Goal: Task Accomplishment & Management: Complete application form

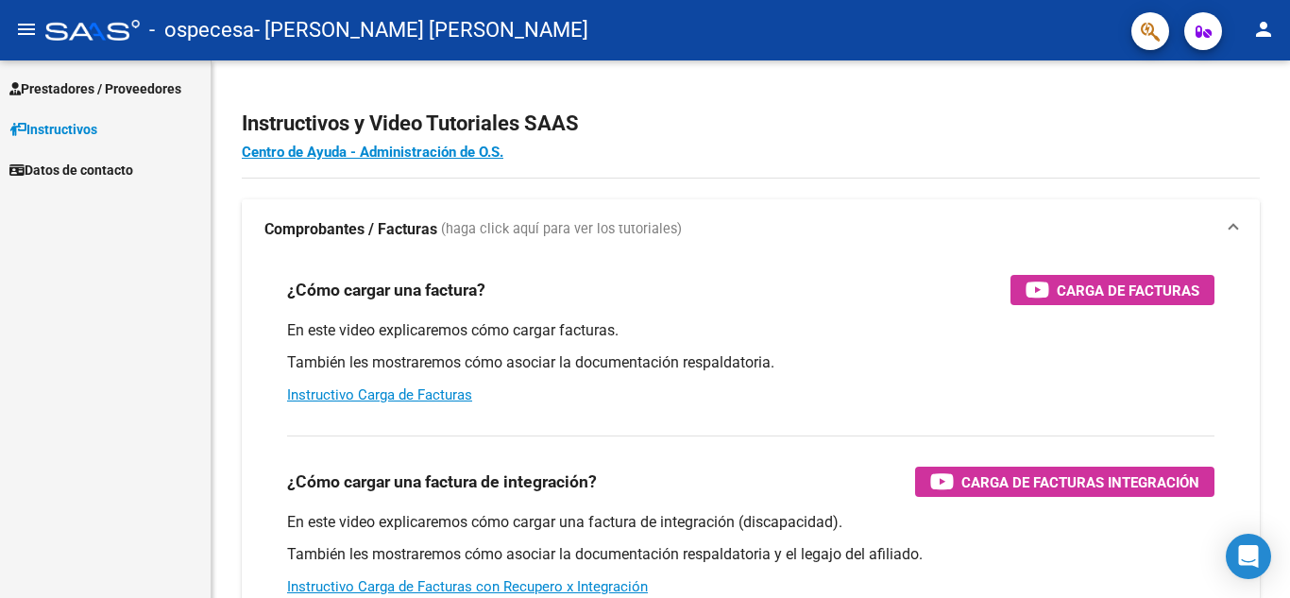
click at [97, 89] on span "Prestadores / Proveedores" at bounding box center [95, 88] width 172 height 21
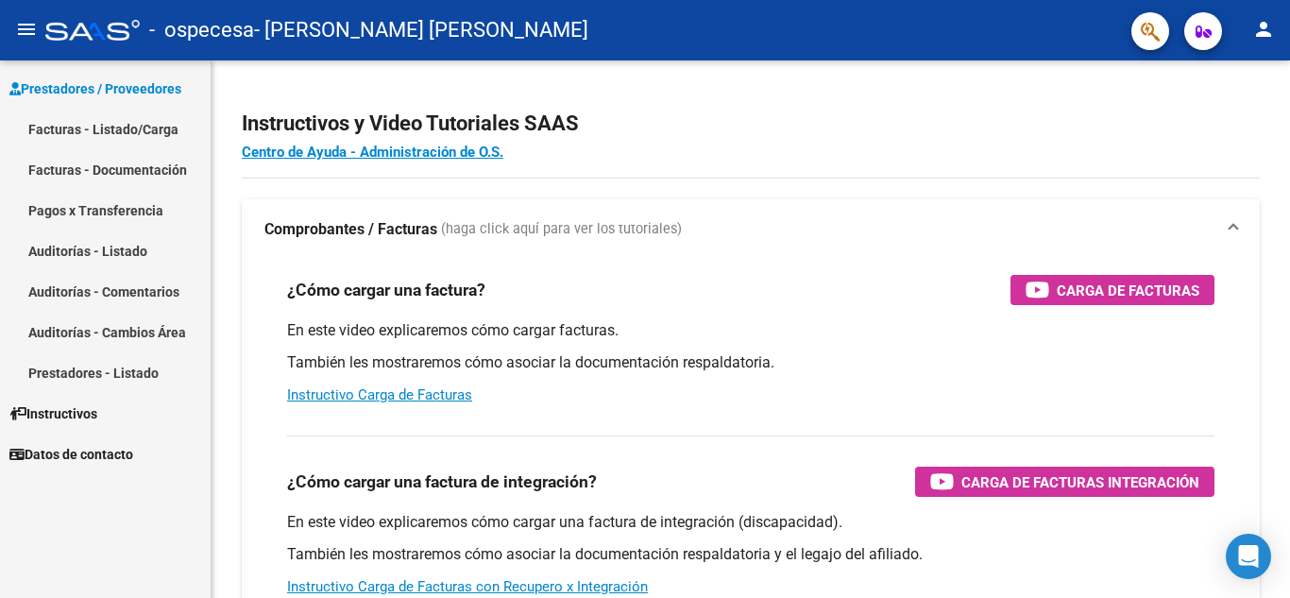
click at [122, 124] on link "Facturas - Listado/Carga" at bounding box center [105, 129] width 211 height 41
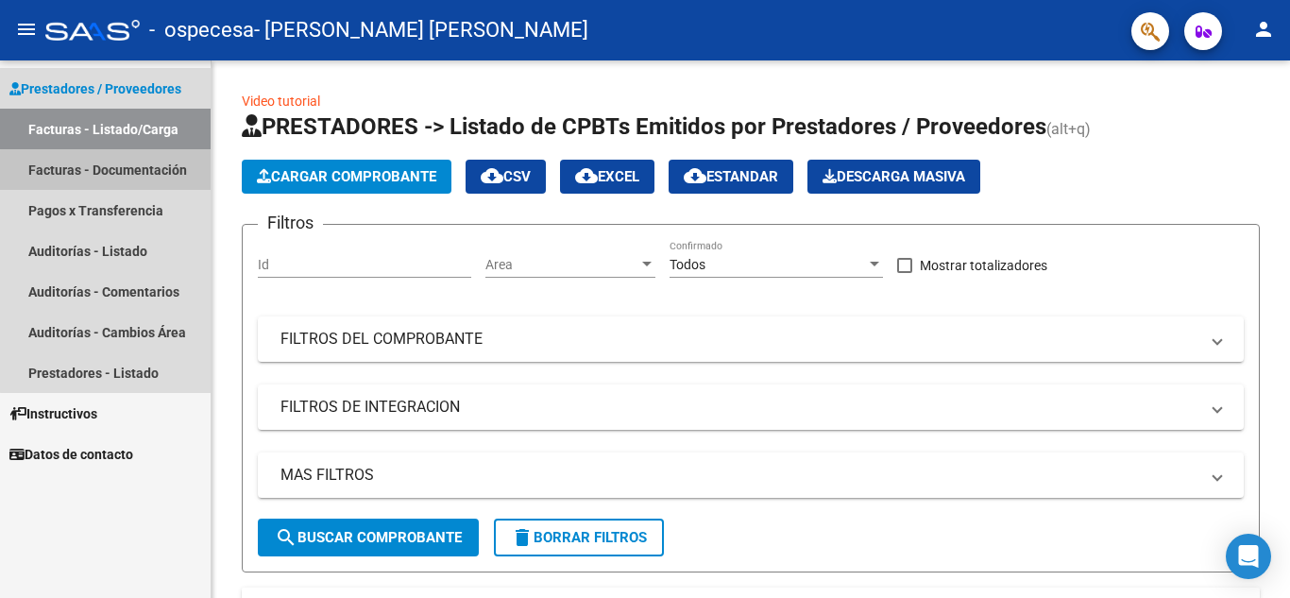
click at [114, 170] on link "Facturas - Documentación" at bounding box center [105, 169] width 211 height 41
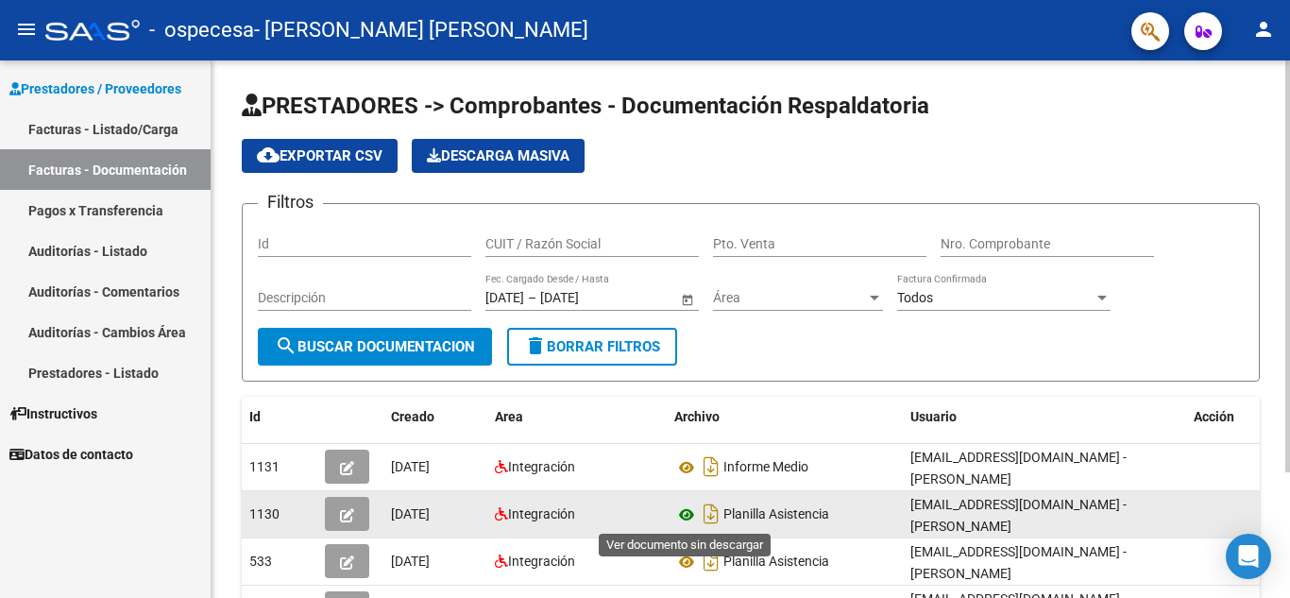
click at [683, 513] on icon at bounding box center [686, 514] width 25 height 23
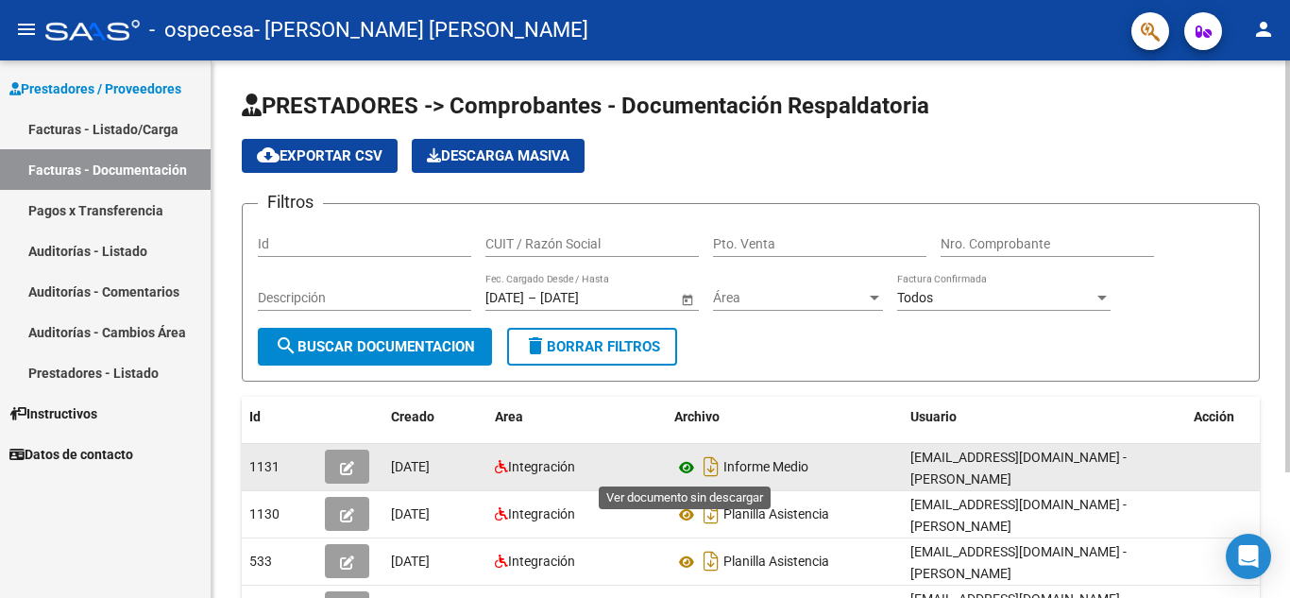
click at [686, 466] on icon at bounding box center [686, 467] width 25 height 23
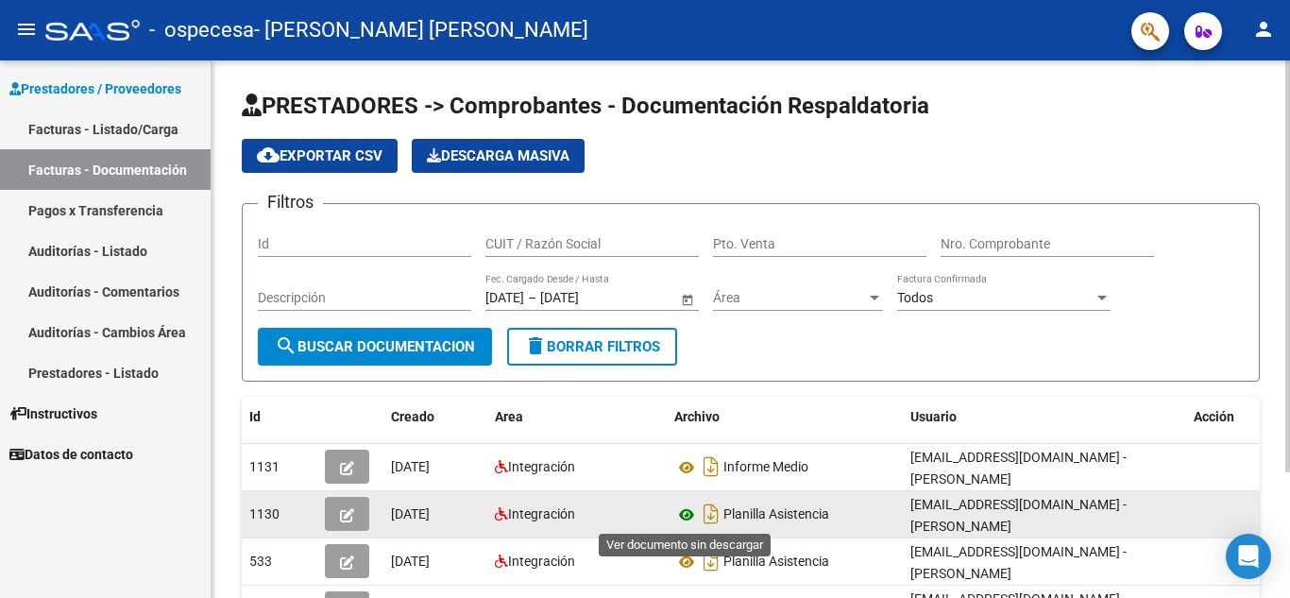
click at [686, 513] on icon at bounding box center [686, 514] width 25 height 23
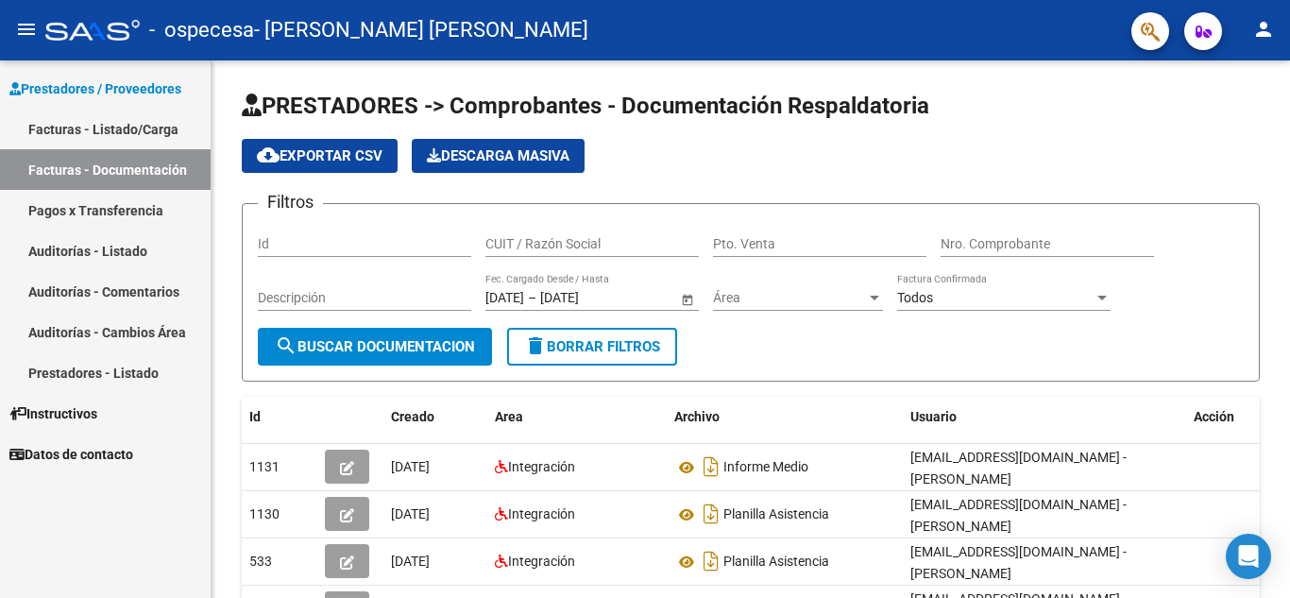
click at [100, 129] on link "Facturas - Listado/Carga" at bounding box center [105, 129] width 211 height 41
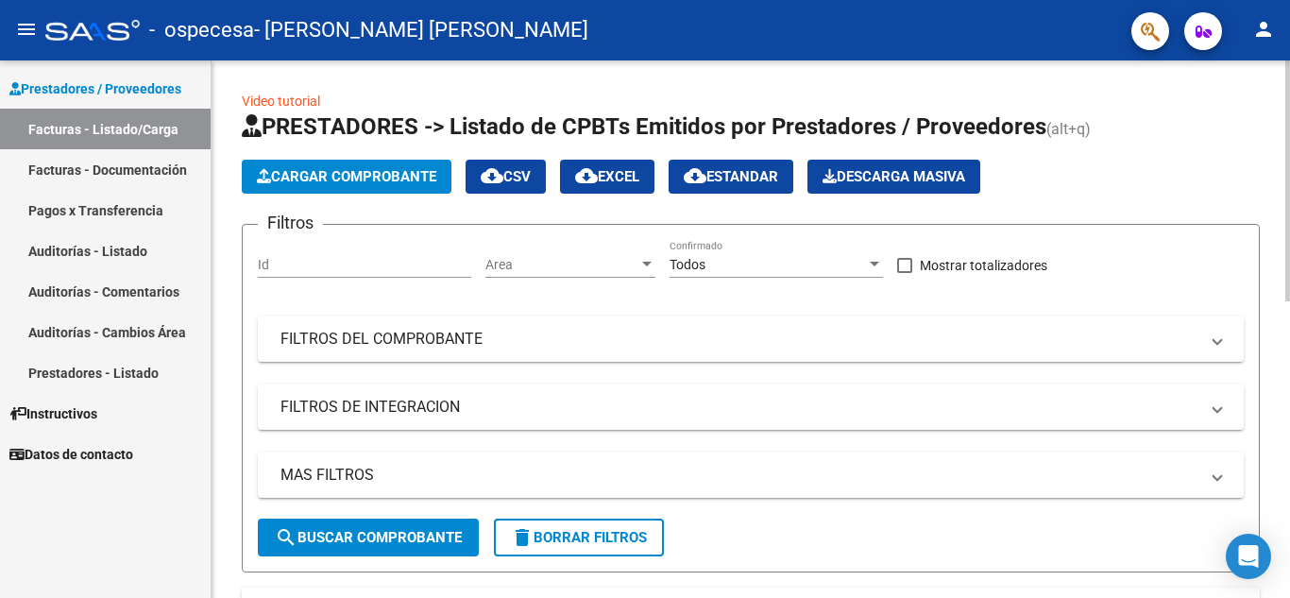
click at [371, 177] on span "Cargar Comprobante" at bounding box center [346, 176] width 179 height 17
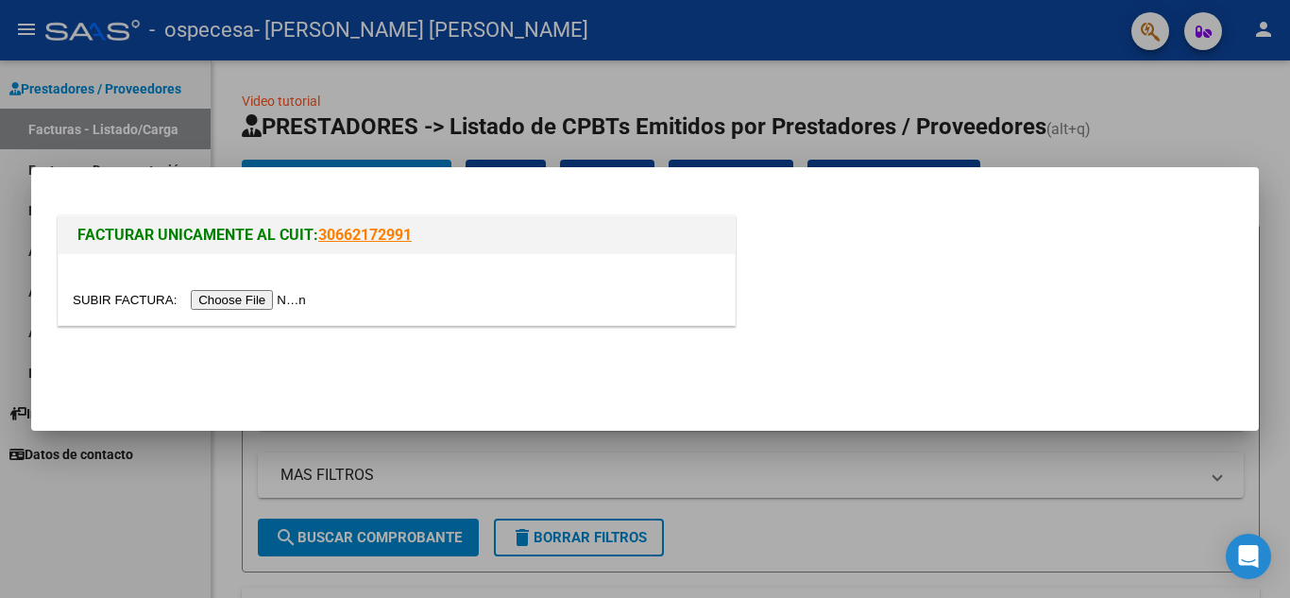
click at [247, 300] on input "file" at bounding box center [192, 300] width 239 height 20
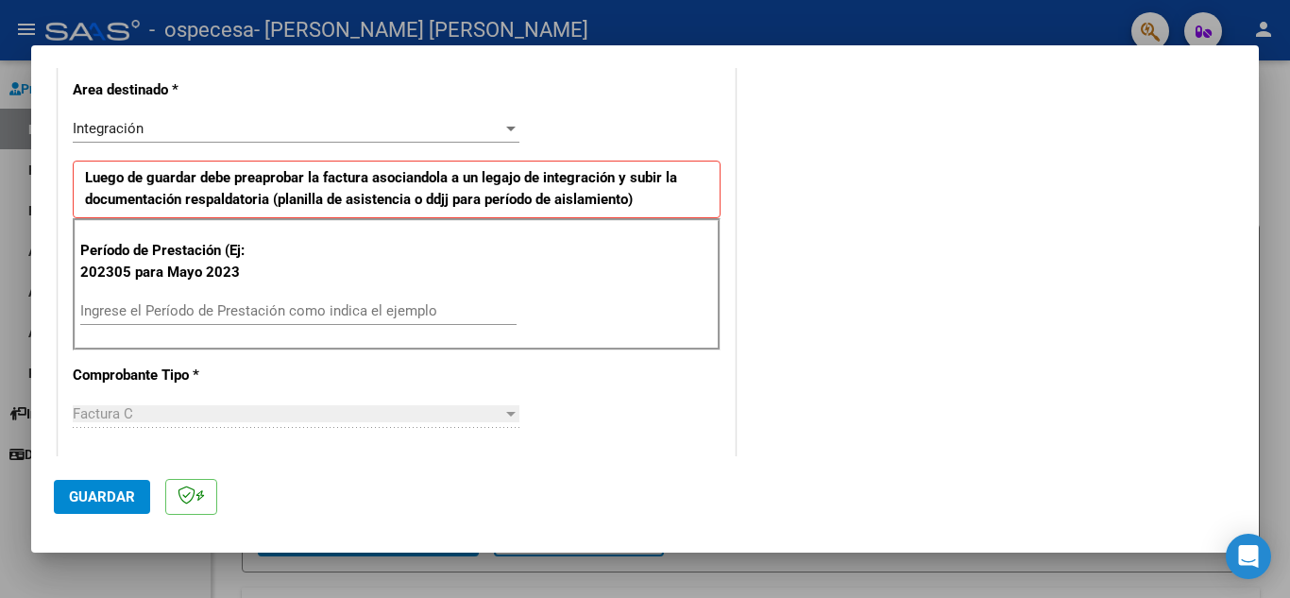
scroll to position [424, 0]
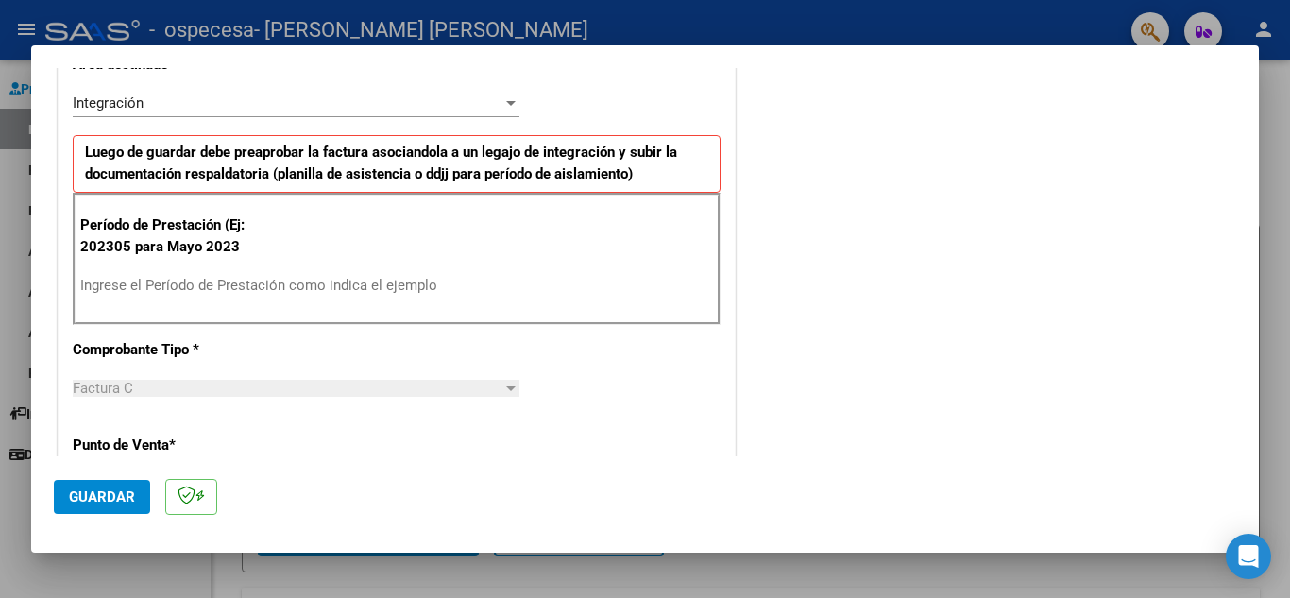
click at [191, 281] on input "Ingrese el Período de Prestación como indica el ejemplo" at bounding box center [298, 285] width 436 height 17
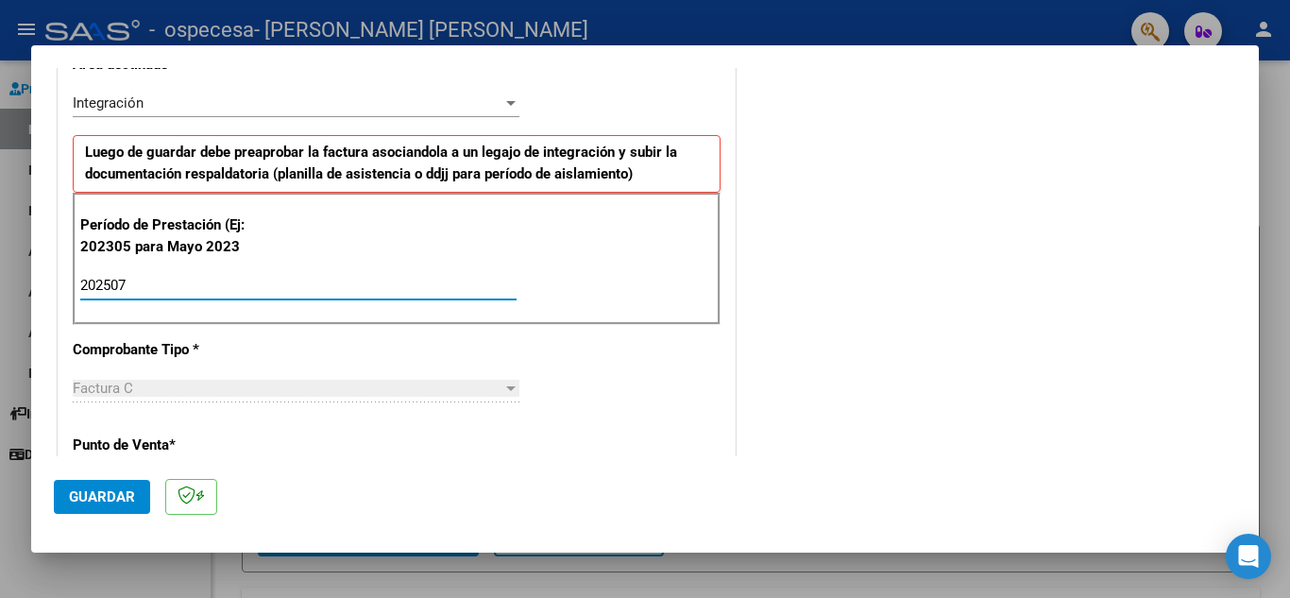
type input "202507"
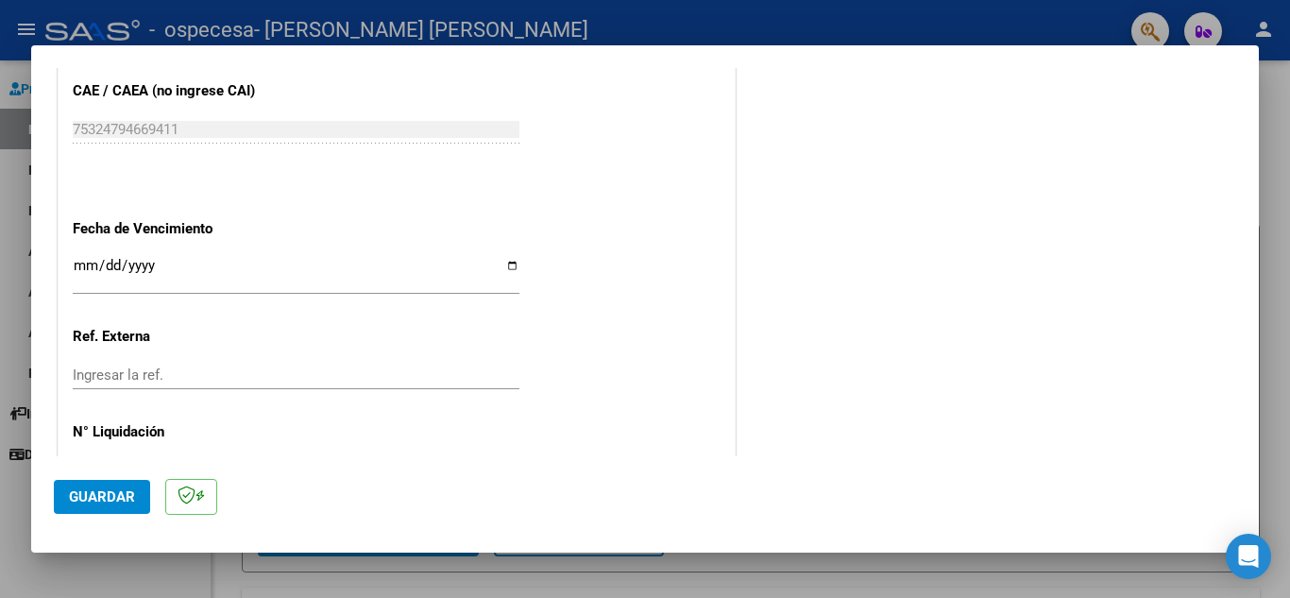
scroll to position [1238, 0]
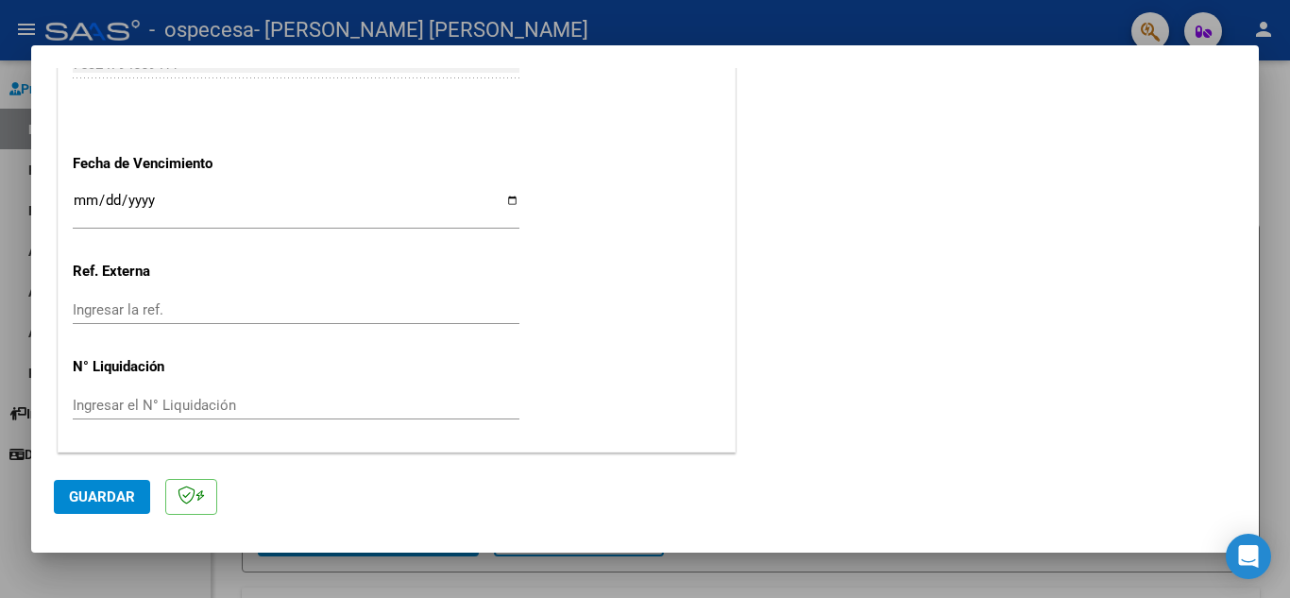
click at [85, 194] on input "Ingresar la fecha" at bounding box center [296, 208] width 447 height 30
type input "2025-08-11"
click at [107, 494] on span "Guardar" at bounding box center [102, 496] width 66 height 17
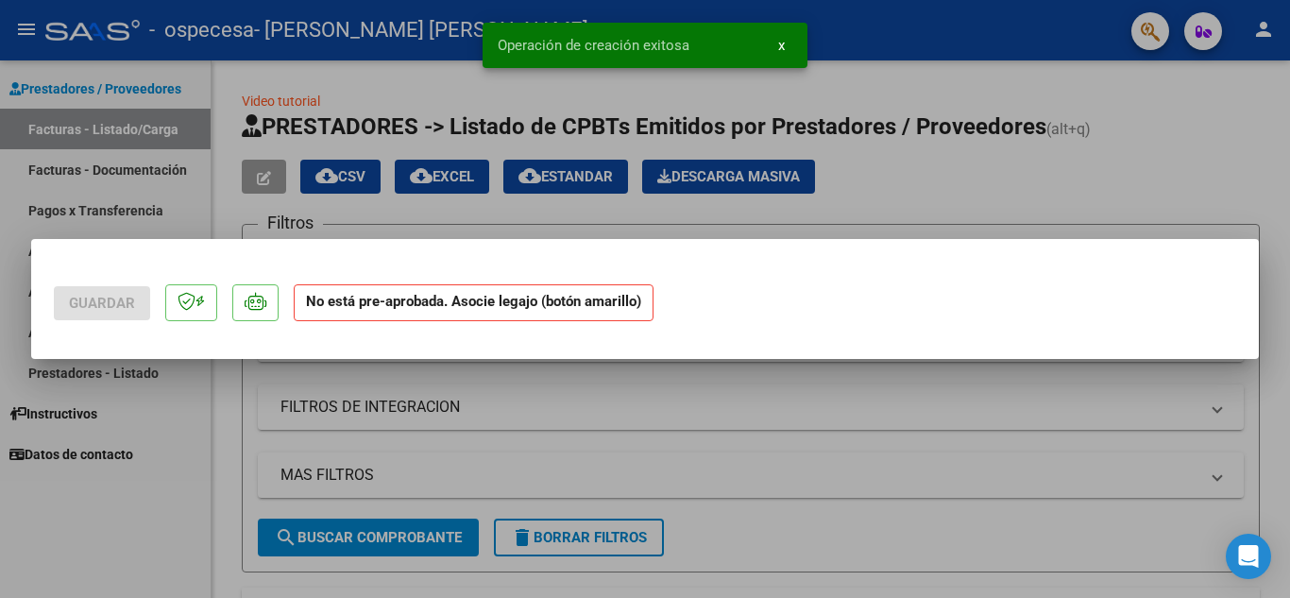
scroll to position [0, 0]
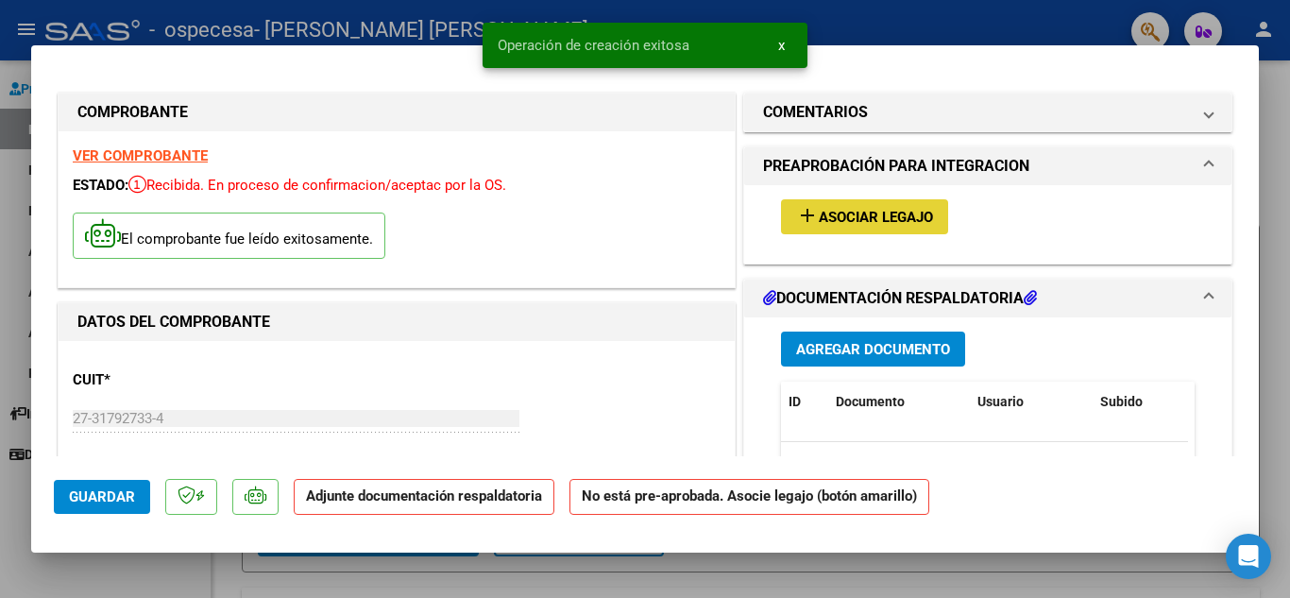
click at [852, 225] on span "Asociar Legajo" at bounding box center [875, 217] width 114 height 17
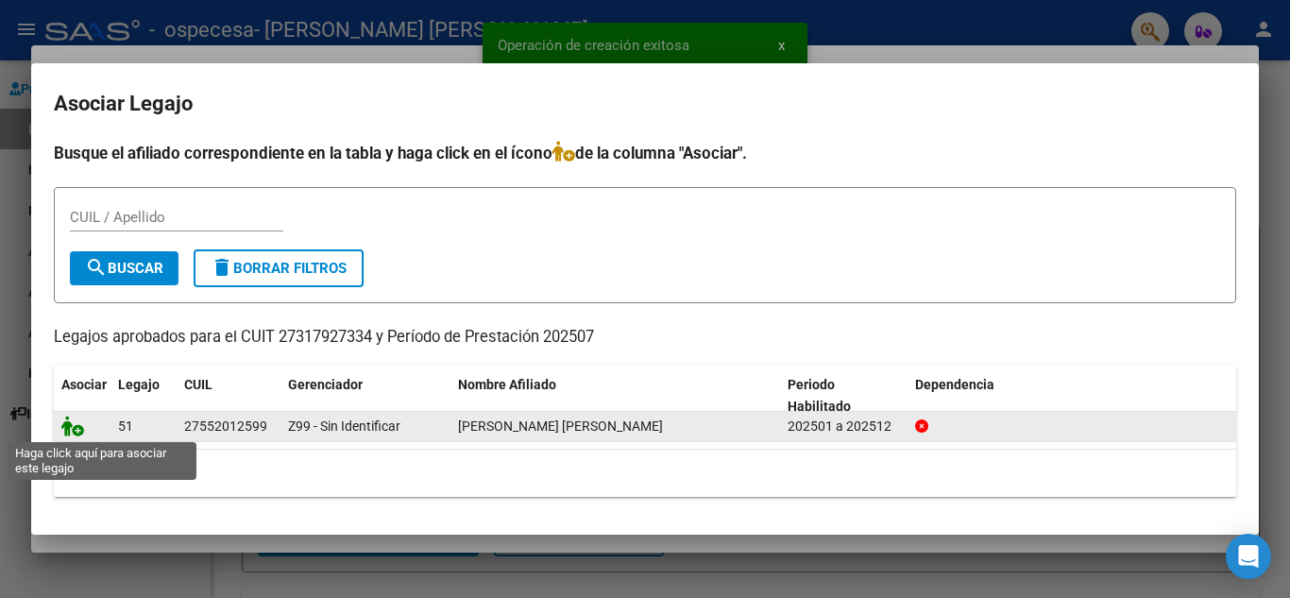
click at [74, 428] on icon at bounding box center [72, 425] width 23 height 21
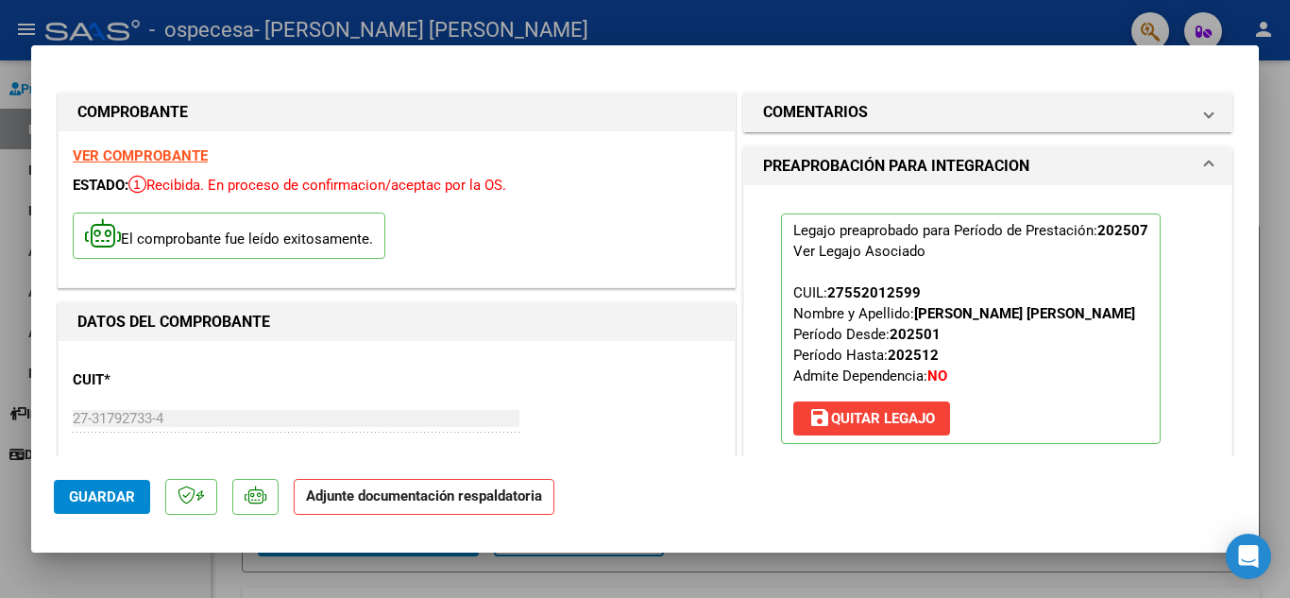
drag, startPoint x: 1258, startPoint y: 129, endPoint x: 1255, endPoint y: 166, distance: 37.0
click at [1255, 166] on div "COMPROBANTE VER COMPROBANTE ESTADO: Recibida. En proceso de confirmacion/acepta…" at bounding box center [645, 299] width 1290 height 598
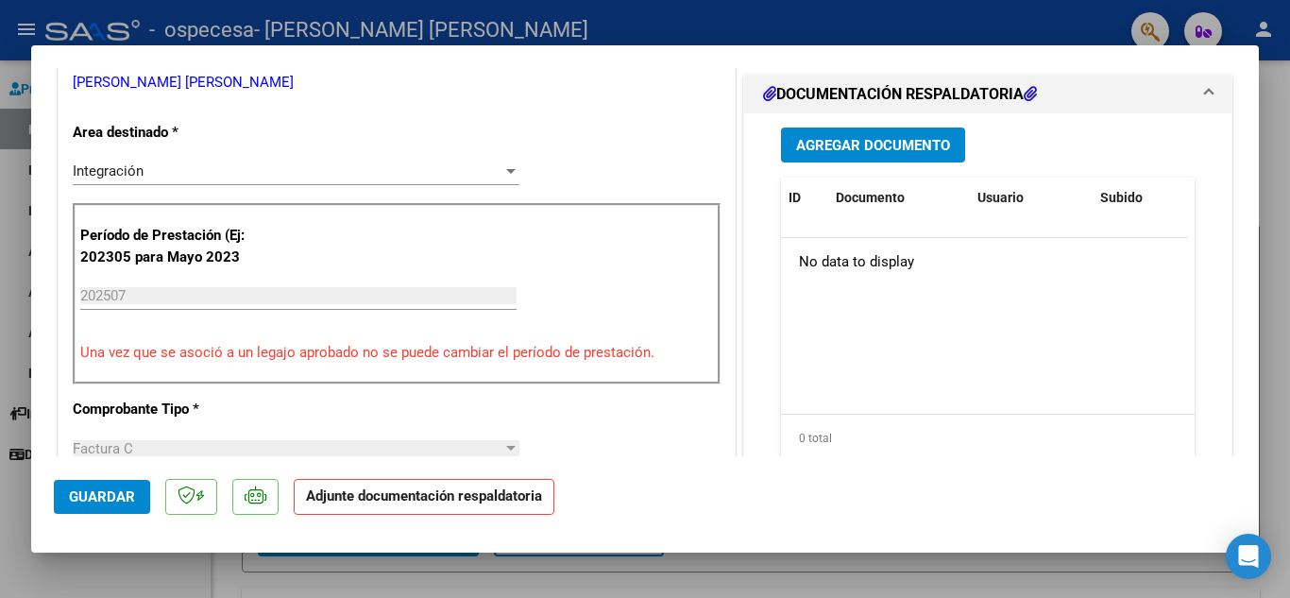
scroll to position [442, 0]
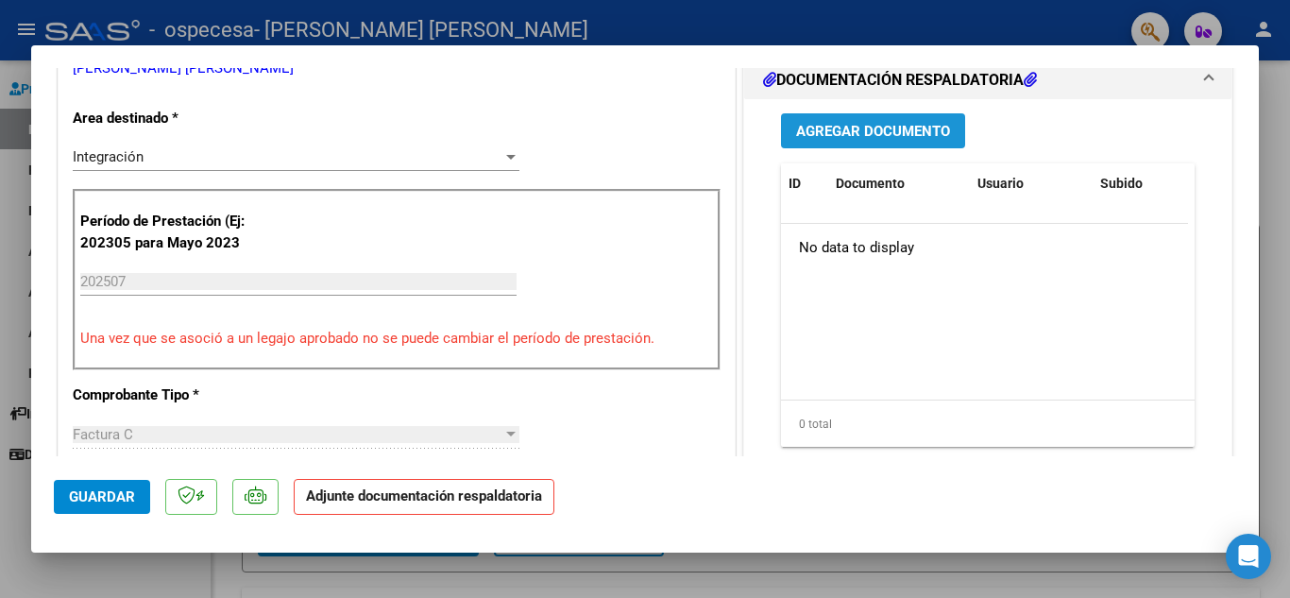
click at [878, 137] on span "Agregar Documento" at bounding box center [873, 131] width 154 height 17
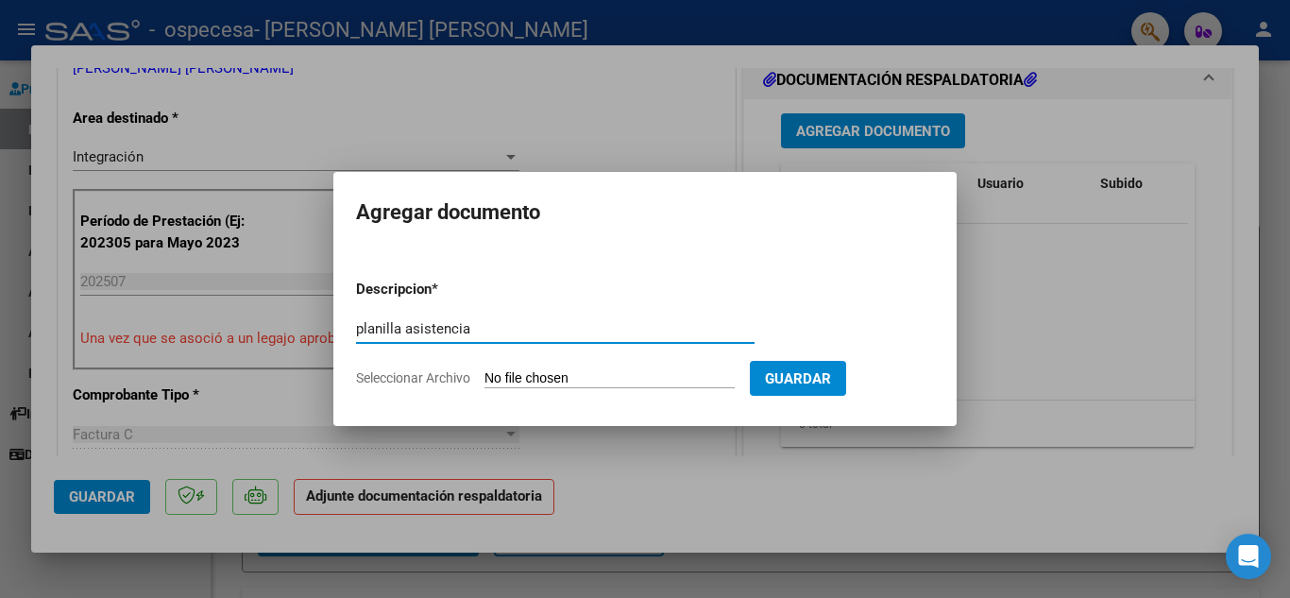
type input "planilla asistencia"
click at [579, 373] on input "Seleccionar Archivo" at bounding box center [609, 379] width 250 height 18
type input "C:\fakepath\20250811_151137.jpg"
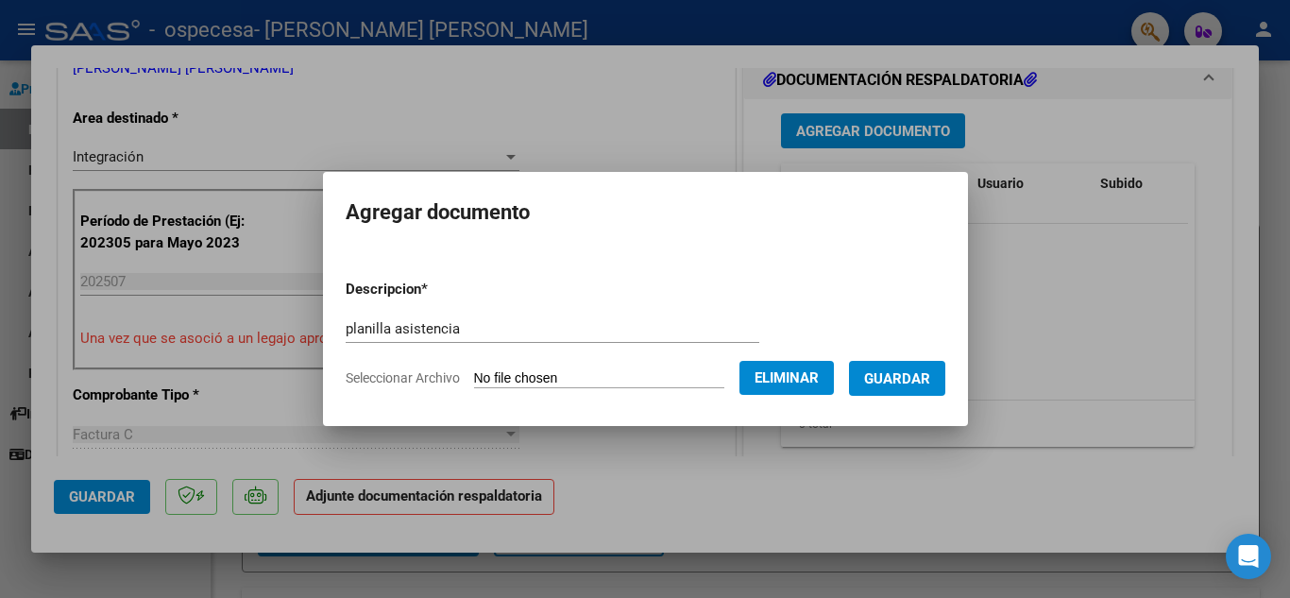
click at [902, 374] on span "Guardar" at bounding box center [897, 378] width 66 height 17
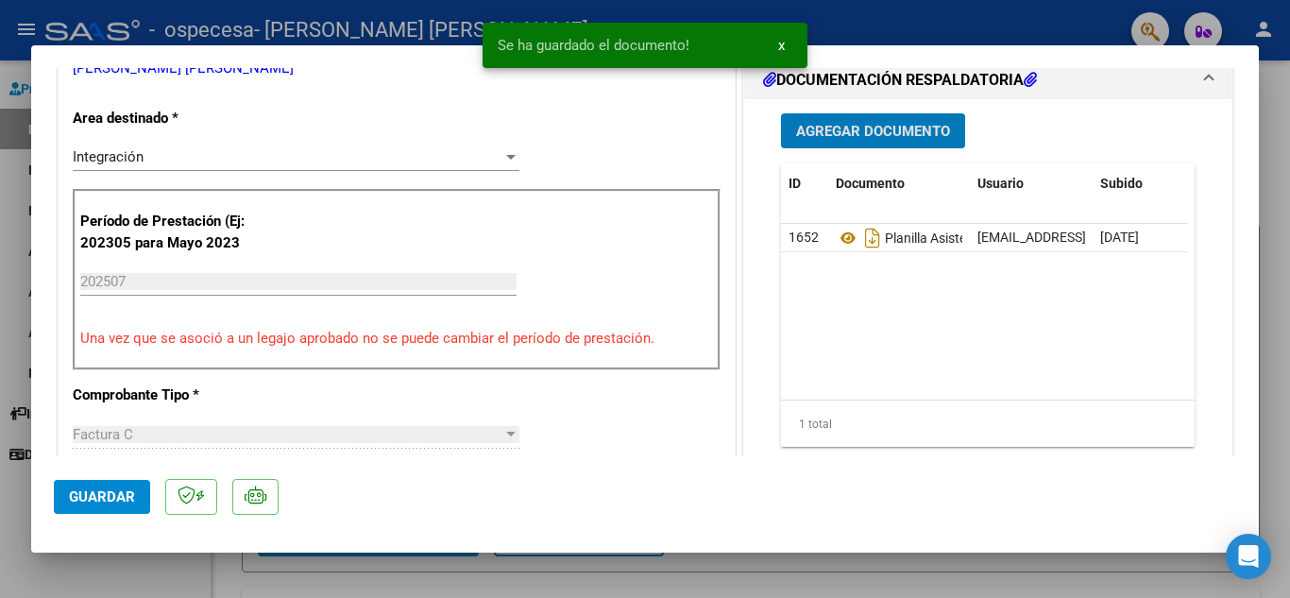
click at [102, 498] on span "Guardar" at bounding box center [102, 496] width 66 height 17
click at [1274, 180] on div at bounding box center [645, 299] width 1290 height 598
type input "$ 0,00"
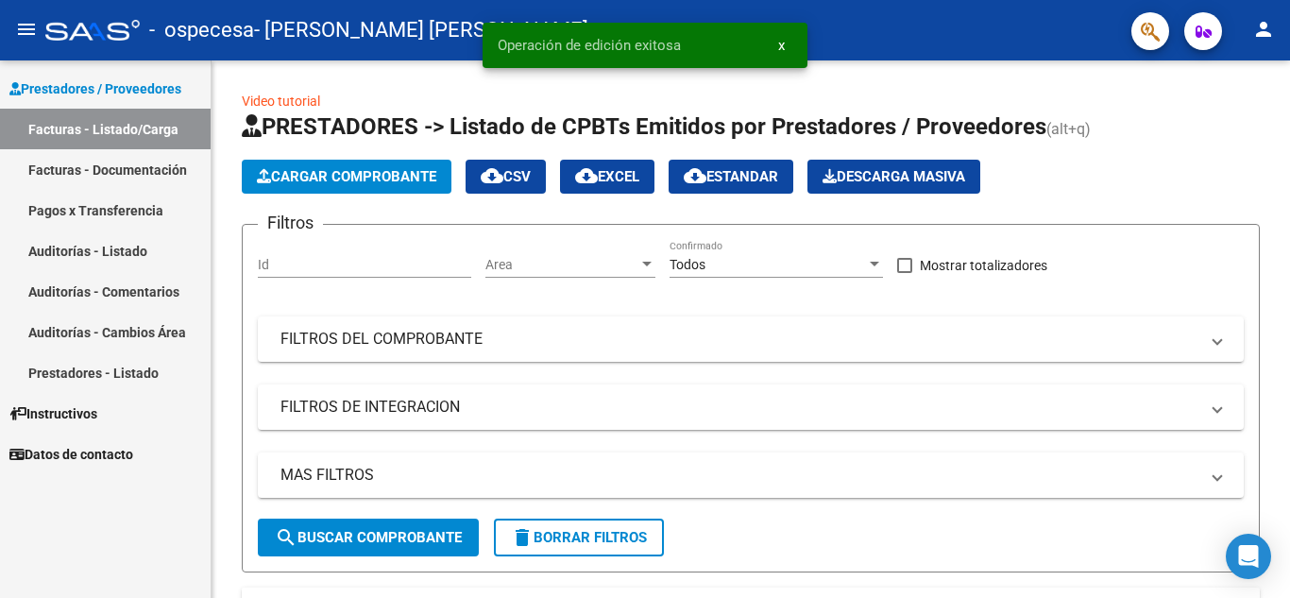
click at [133, 171] on link "Facturas - Documentación" at bounding box center [105, 169] width 211 height 41
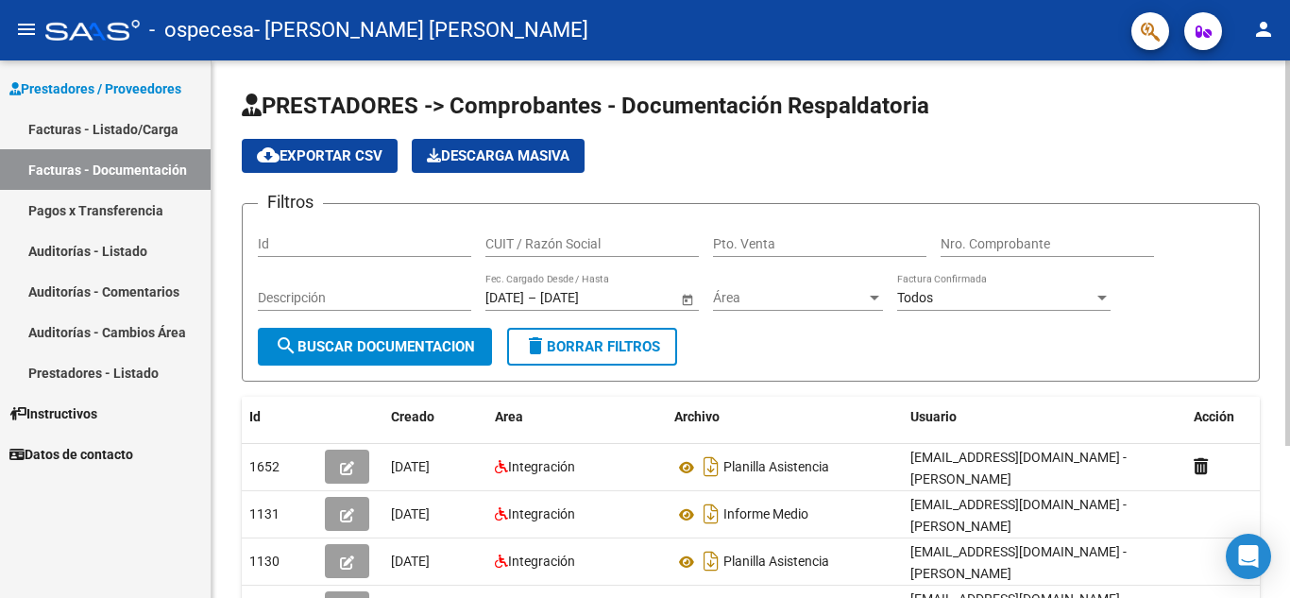
click at [1250, 0] on html "menu - ospecesa - RODRIGUEZ CECILIA BELEN person Prestadores / Proveedores Fact…" at bounding box center [645, 299] width 1290 height 598
